Goal: Find specific page/section: Find specific page/section

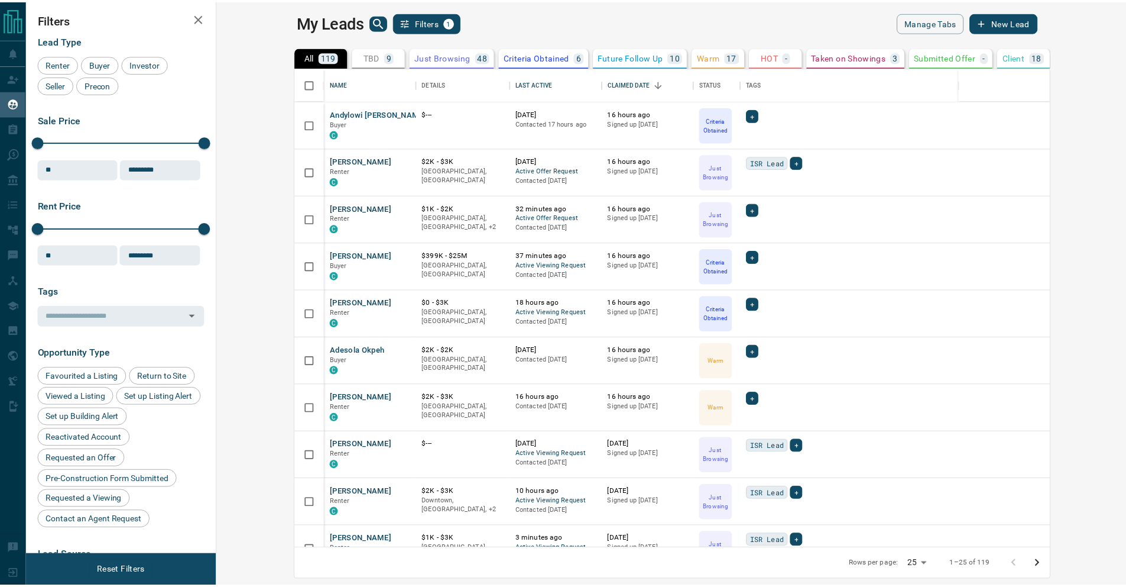
scroll to position [472, 903]
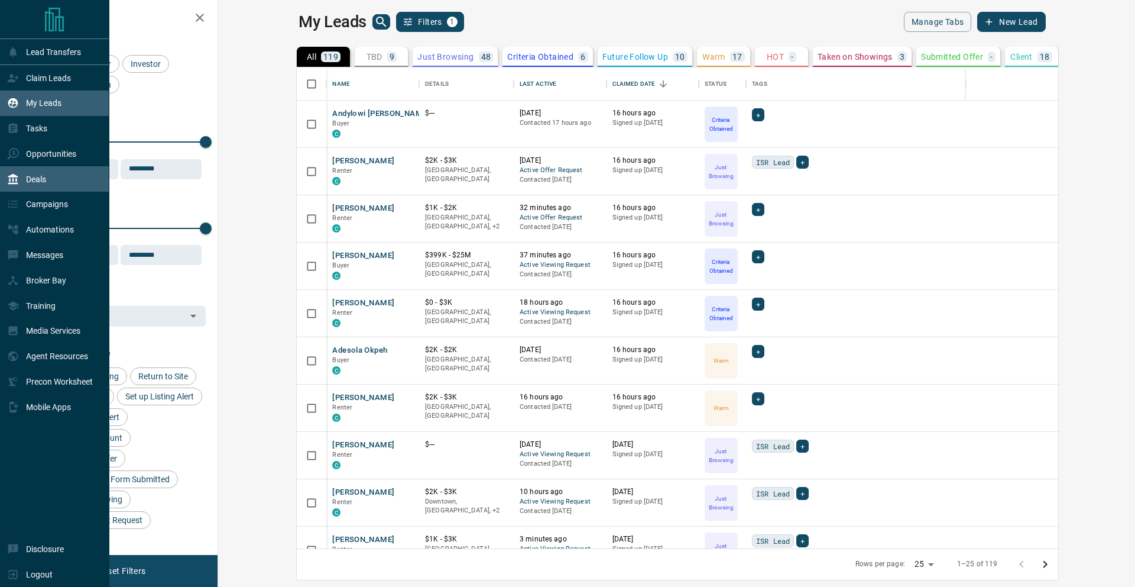
click at [18, 173] on icon at bounding box center [13, 179] width 12 height 12
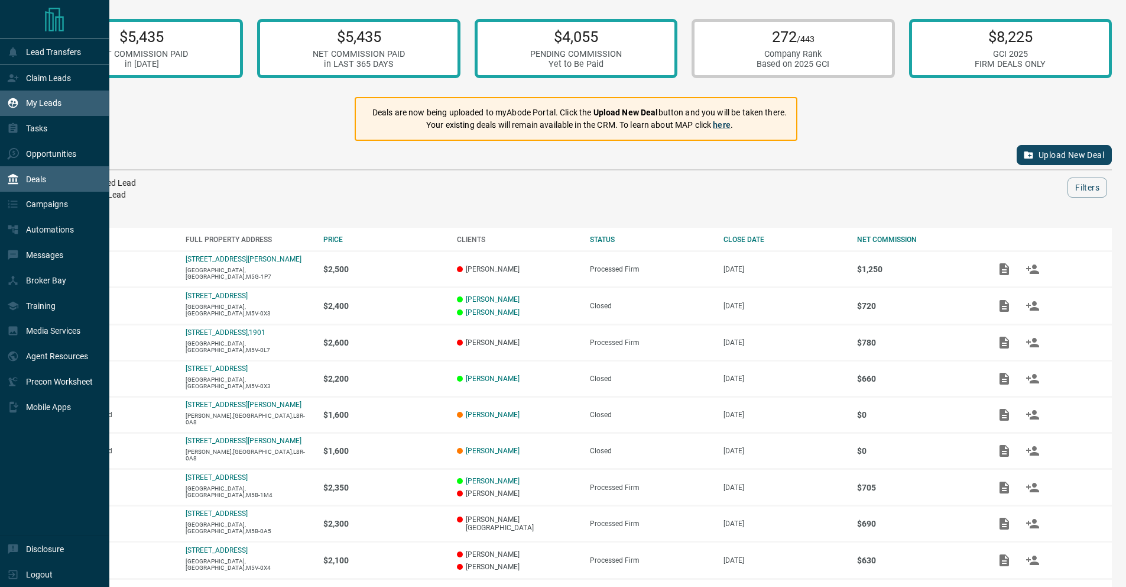
click at [43, 101] on p "My Leads" at bounding box center [43, 102] width 35 height 9
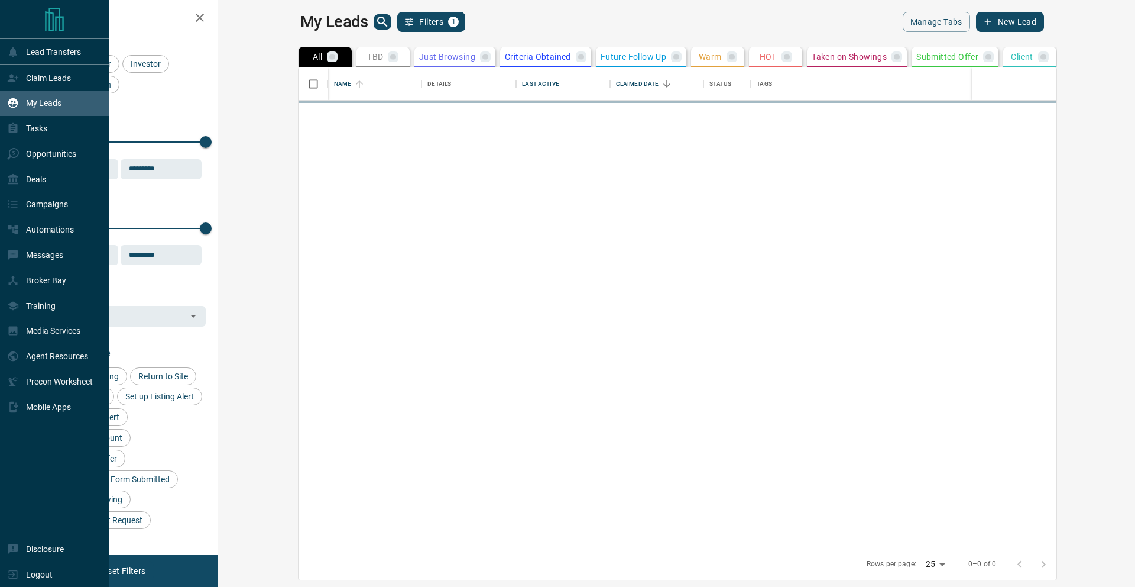
scroll to position [472, 903]
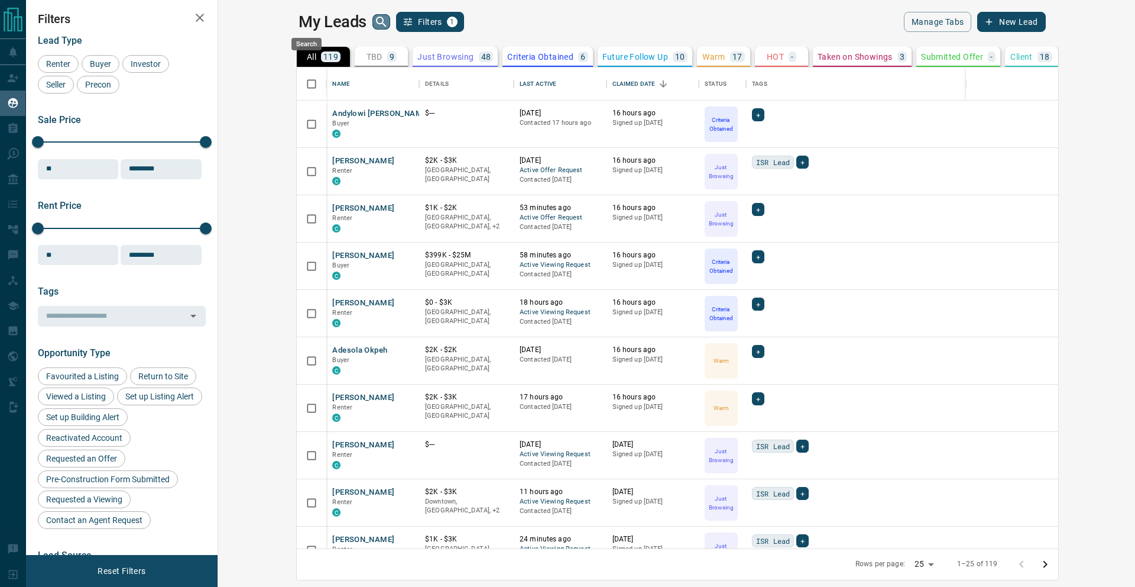
click at [376, 24] on icon "search button" at bounding box center [381, 22] width 10 height 10
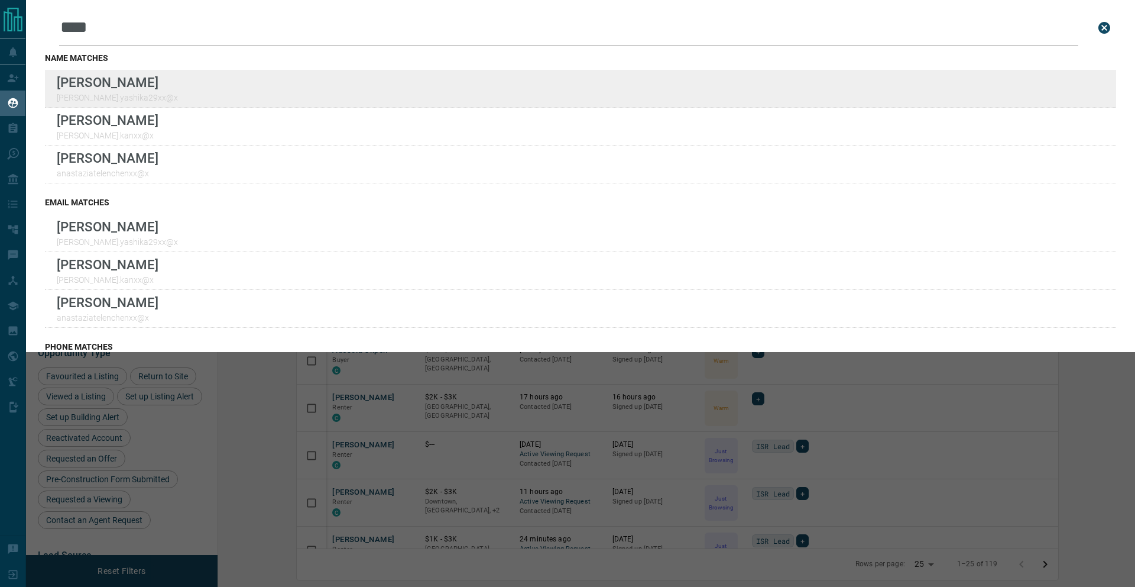
type input "****"
click at [0, 0] on div "Lead Transfers Claim Leads My Leads Tasks Opportunities Deals Campaigns Automat…" at bounding box center [567, 286] width 1135 height 572
